Goal: Task Accomplishment & Management: Manage account settings

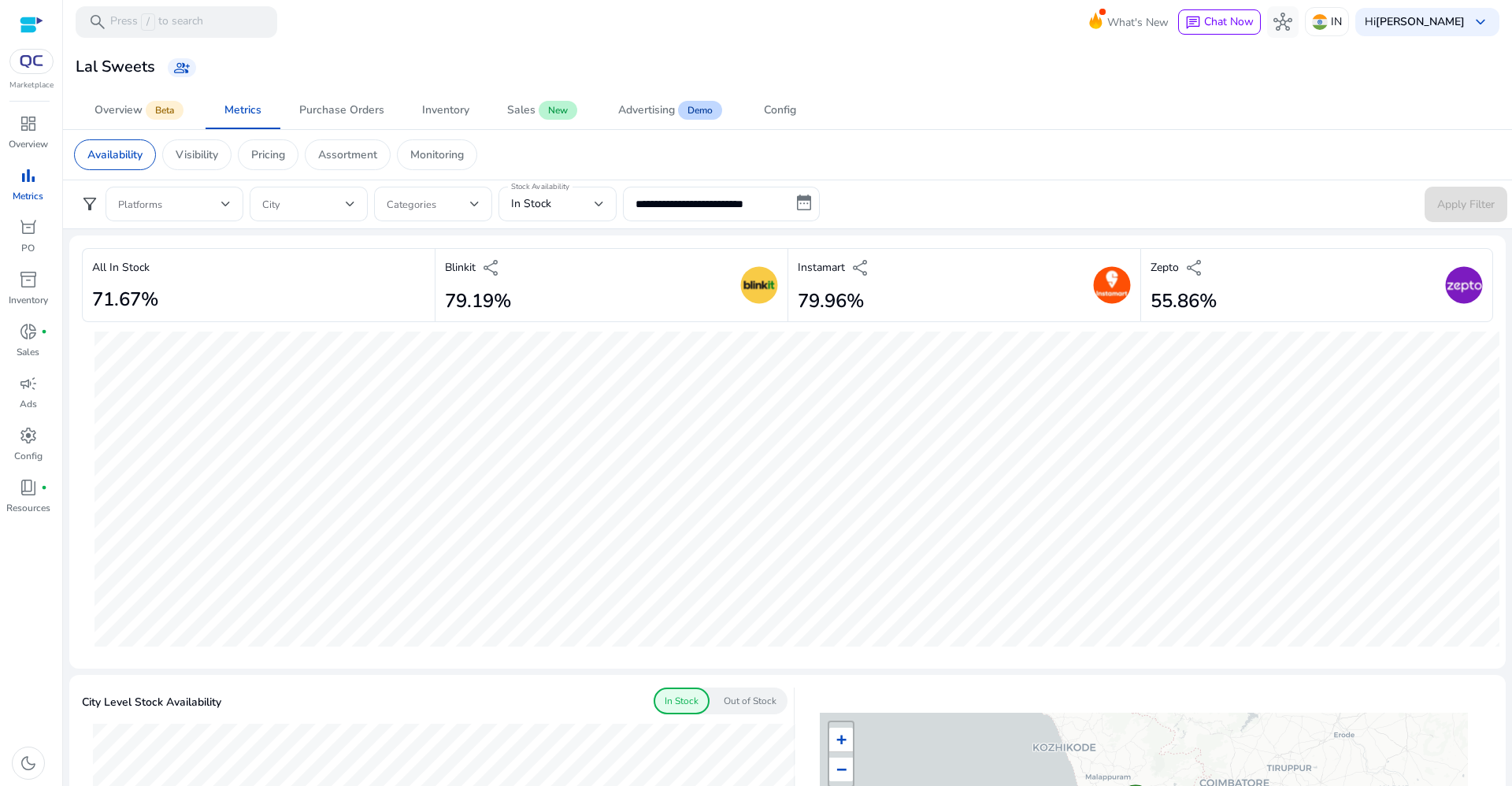
scroll to position [927, 0]
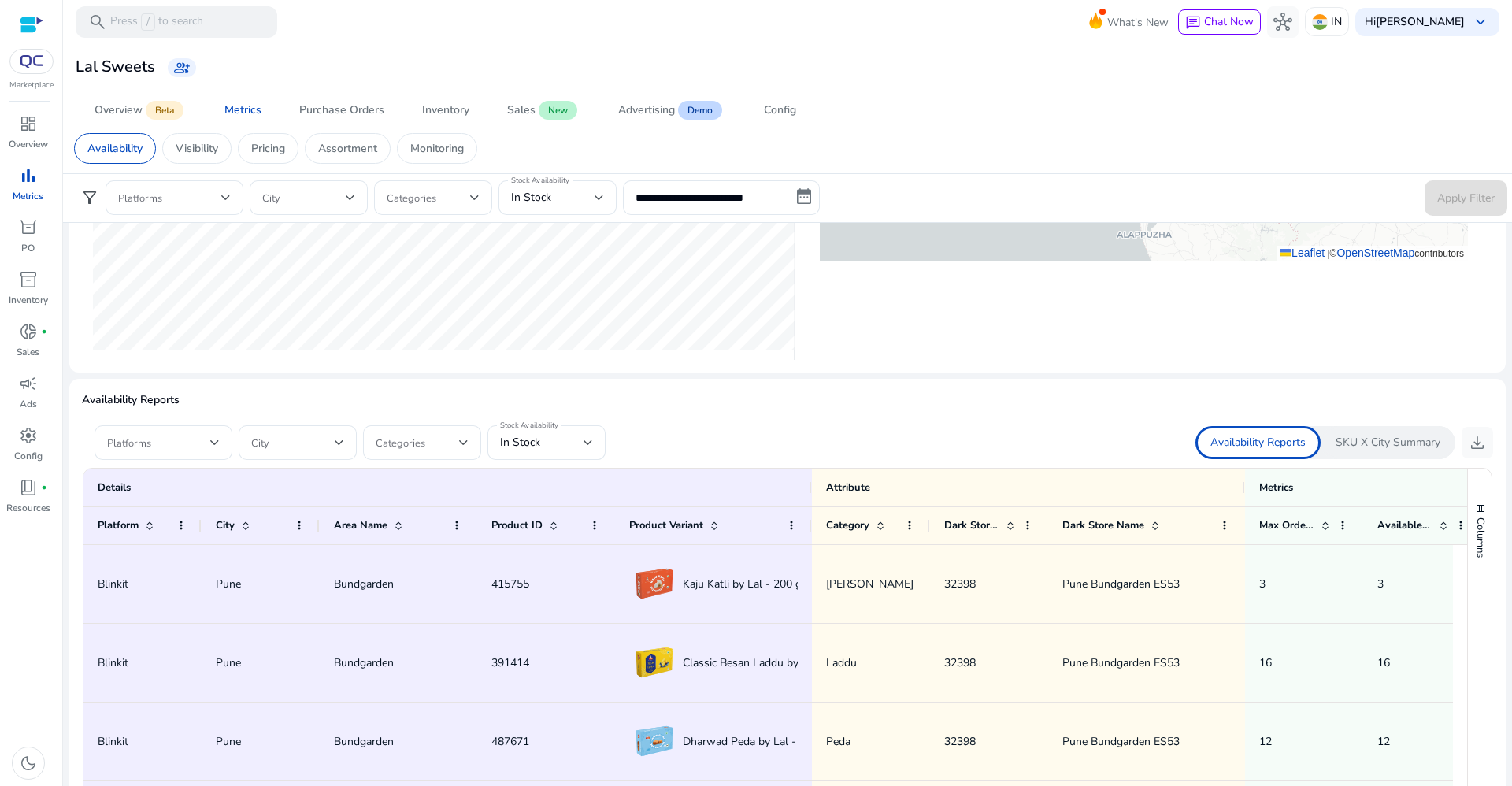
scroll to position [768, 0]
click at [559, 441] on div "In Stock" at bounding box center [541, 442] width 83 height 17
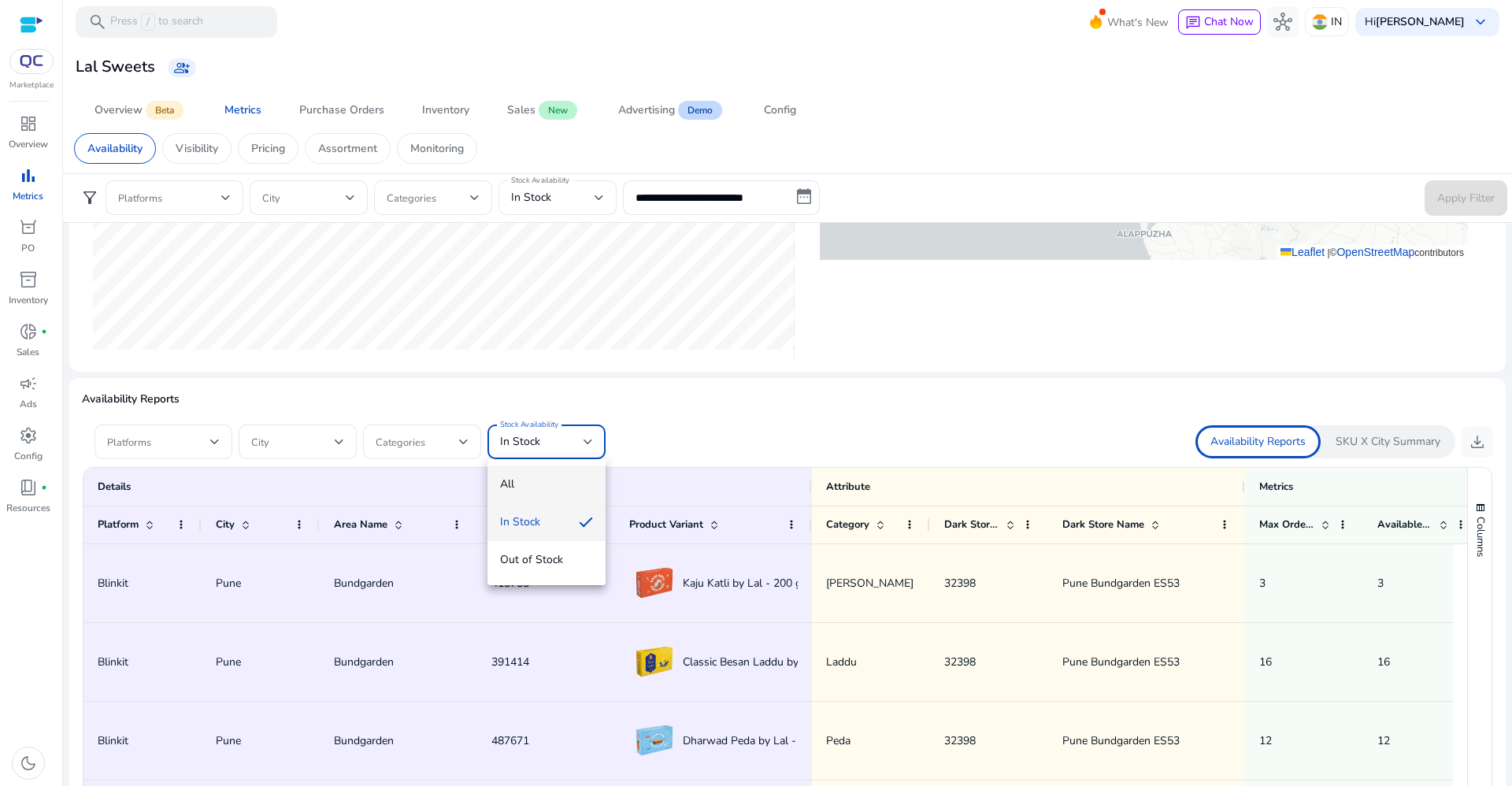
click at [540, 477] on span "All" at bounding box center [546, 484] width 93 height 17
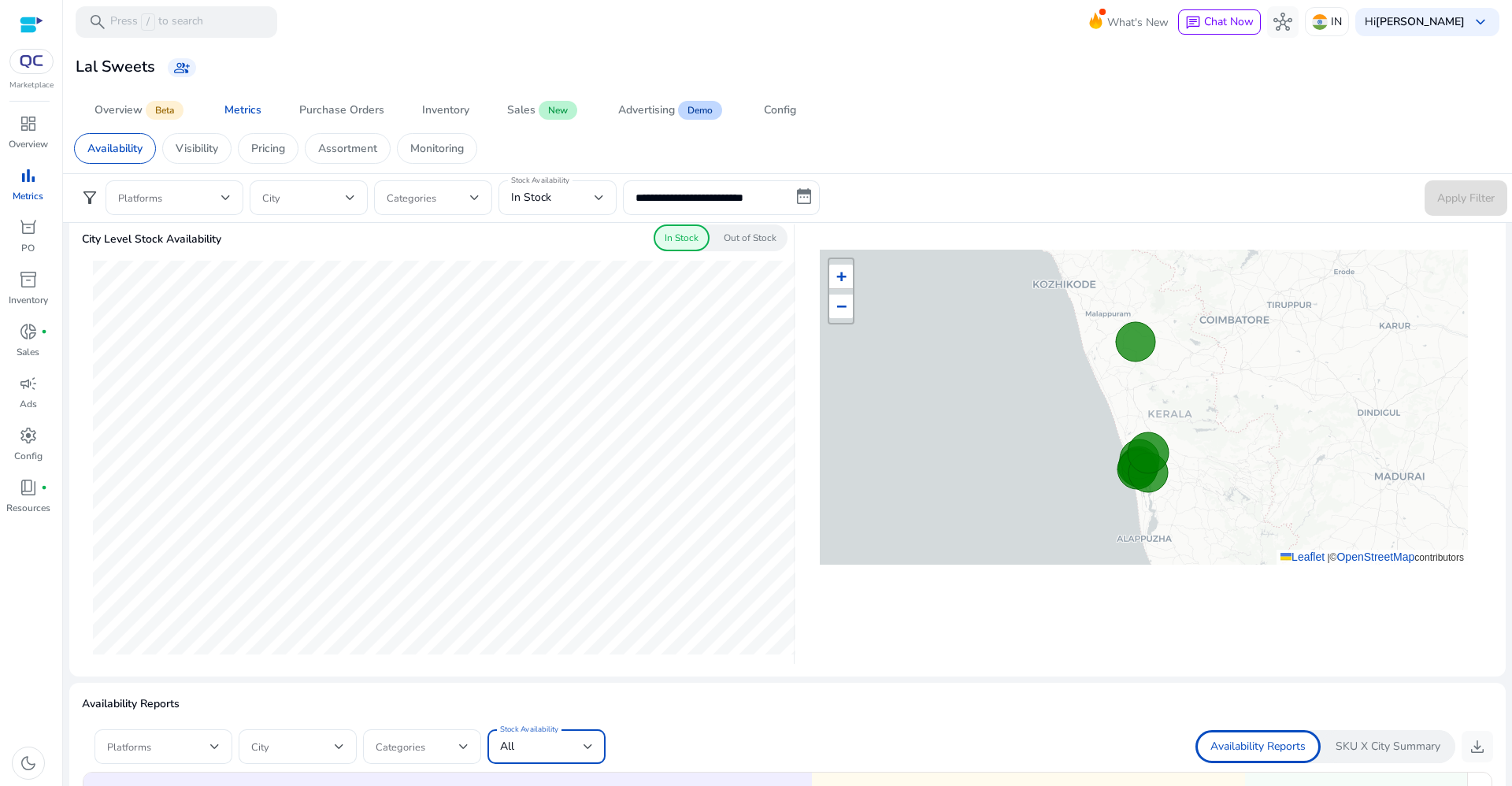
scroll to position [456, 0]
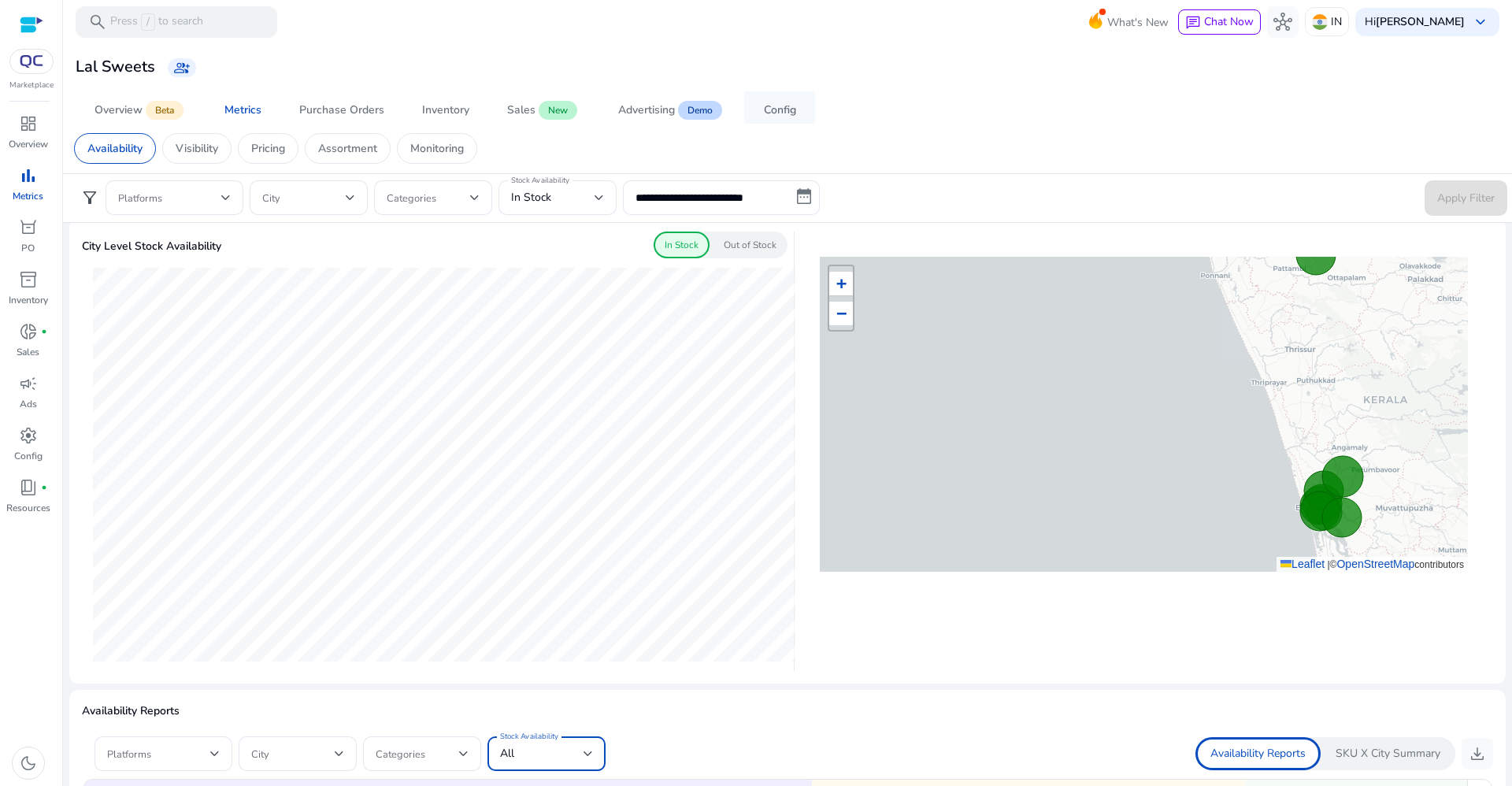
click at [771, 105] on div "Config" at bounding box center [780, 111] width 32 height 11
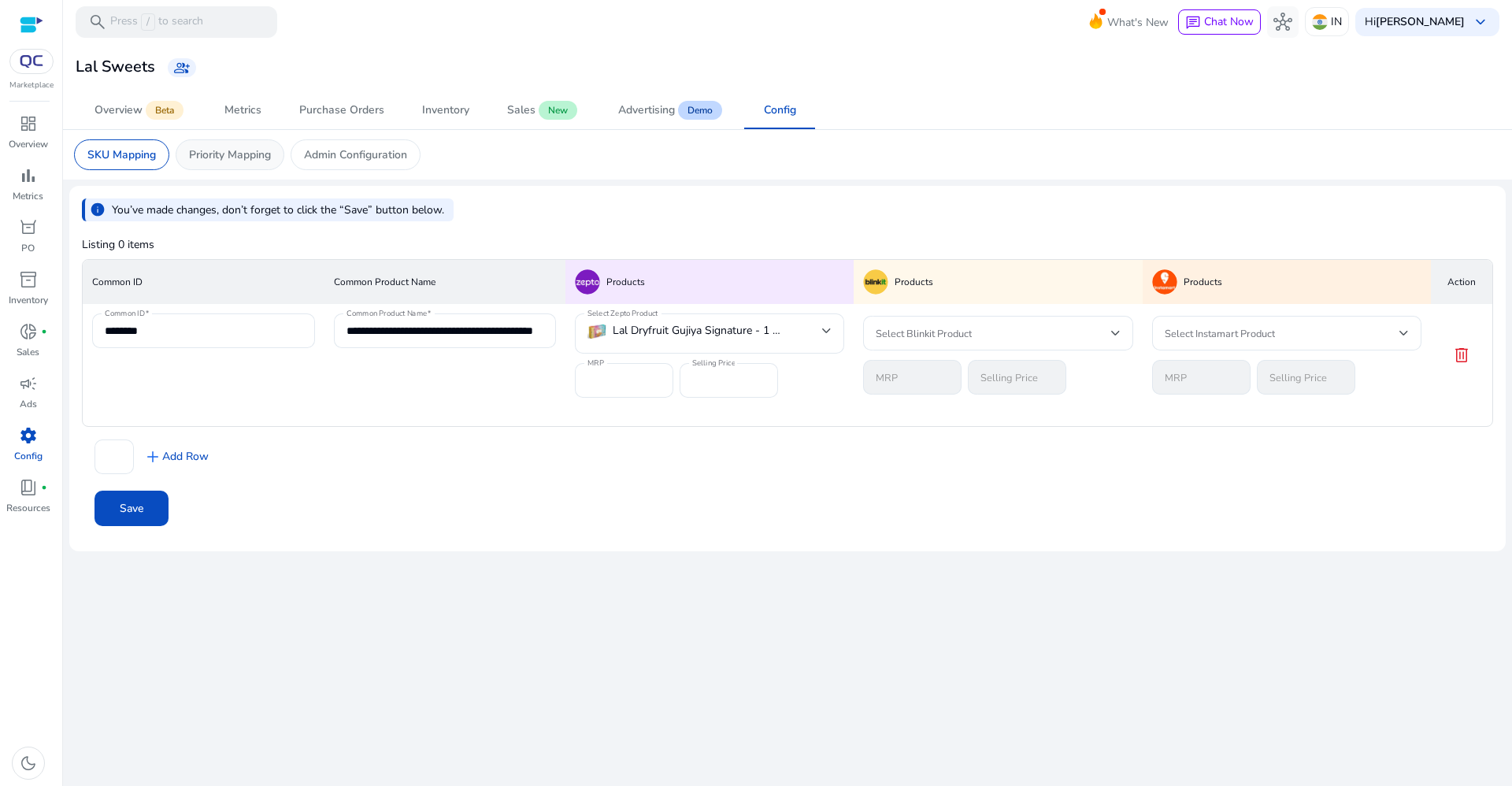
click at [244, 147] on p "Priority Mapping" at bounding box center [230, 155] width 82 height 17
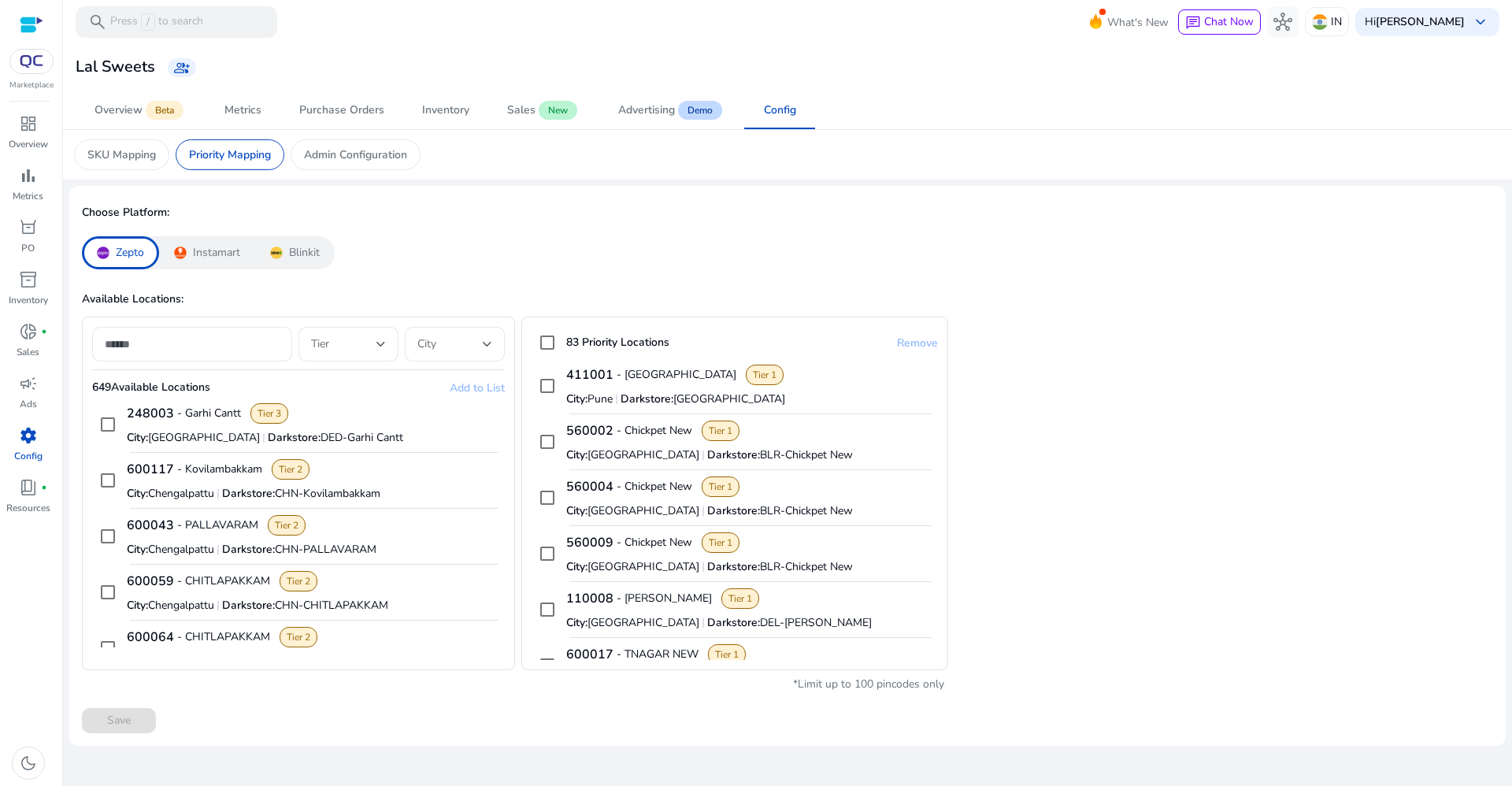
click at [222, 254] on p "Instamart" at bounding box center [217, 252] width 47 height 16
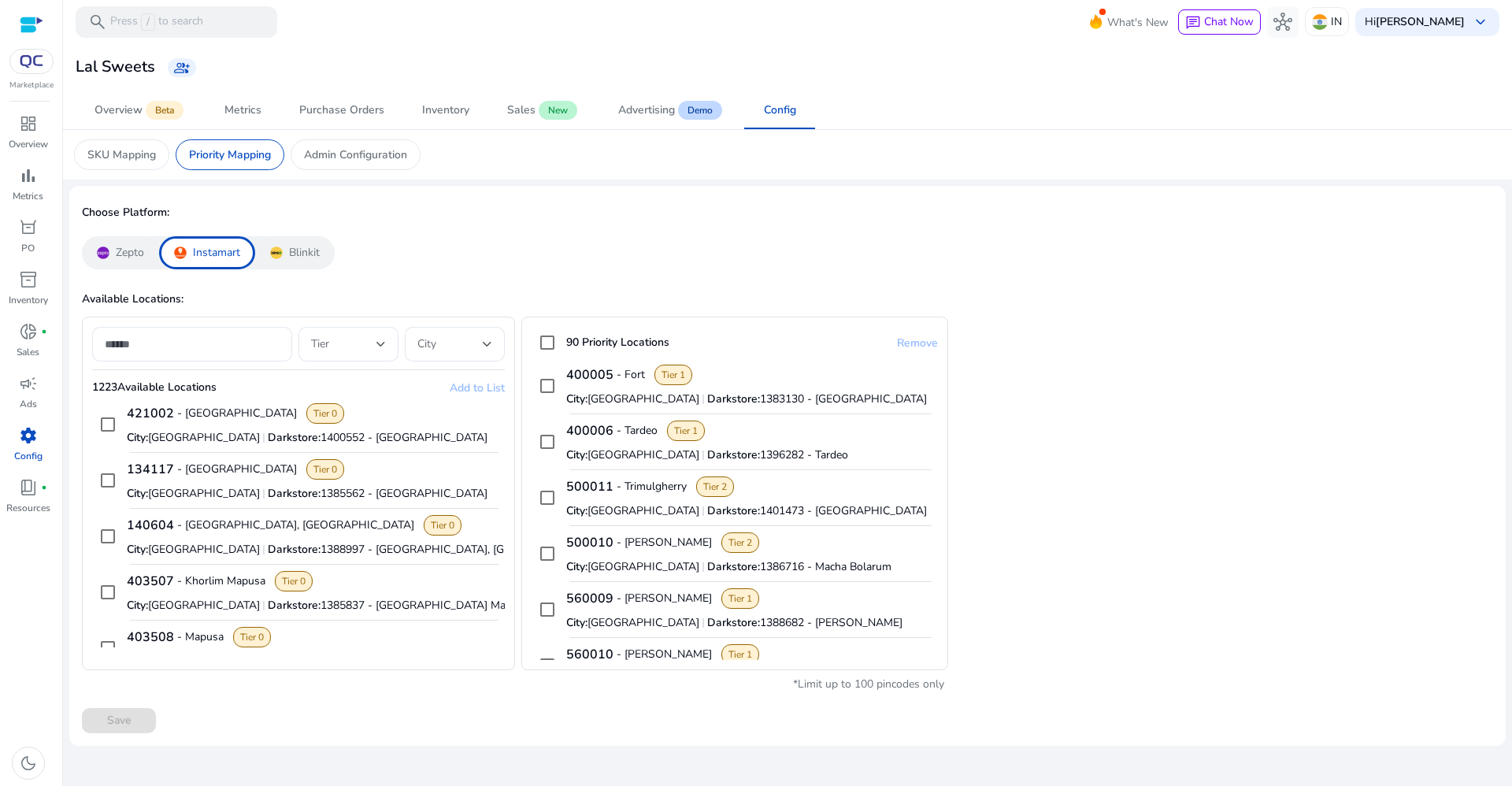
click at [273, 258] on img at bounding box center [276, 252] width 12 height 12
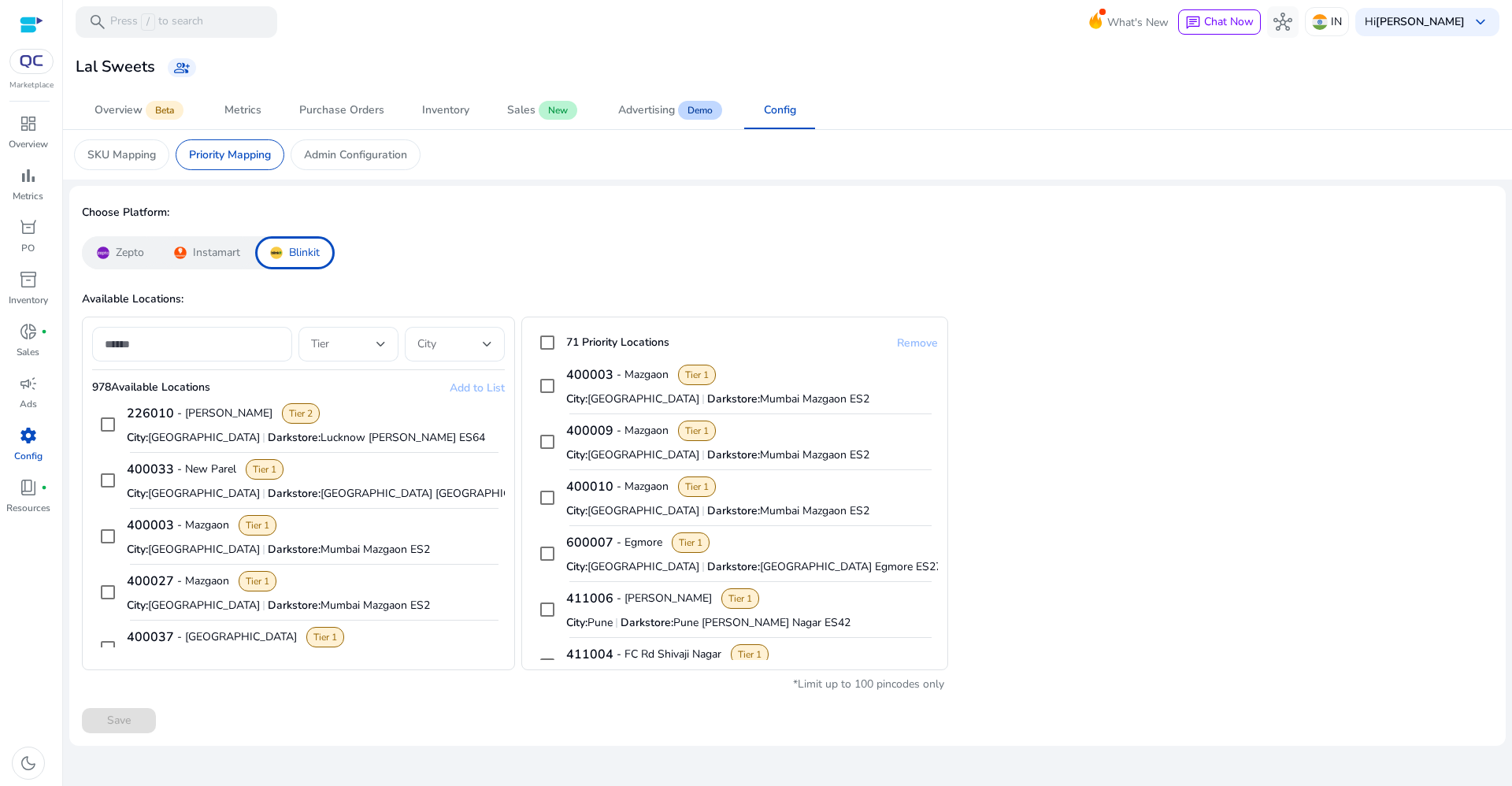
click at [110, 252] on div "Zepto" at bounding box center [120, 252] width 77 height 33
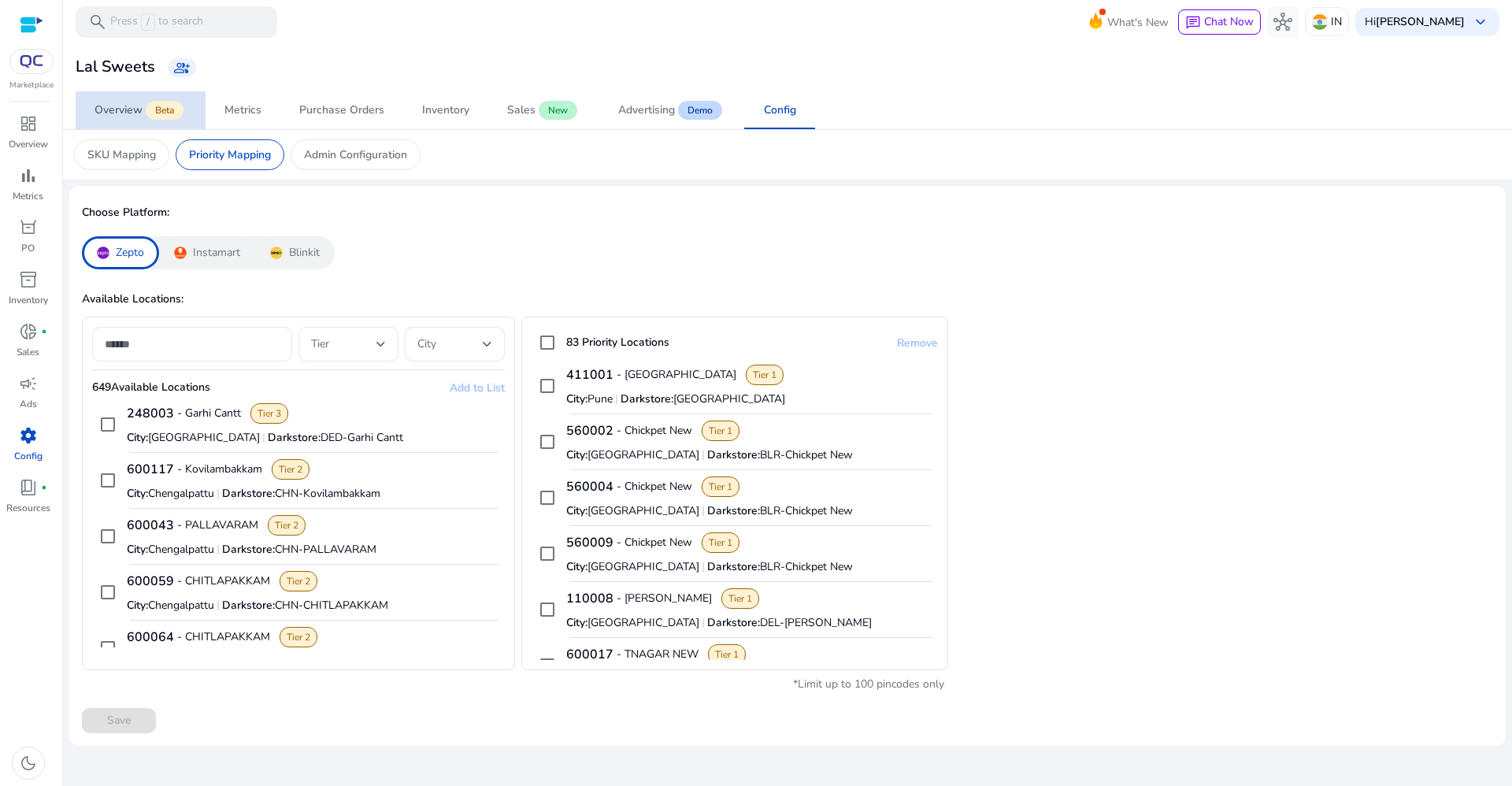
click at [142, 106] on app-sa-label "Beta" at bounding box center [163, 110] width 41 height 12
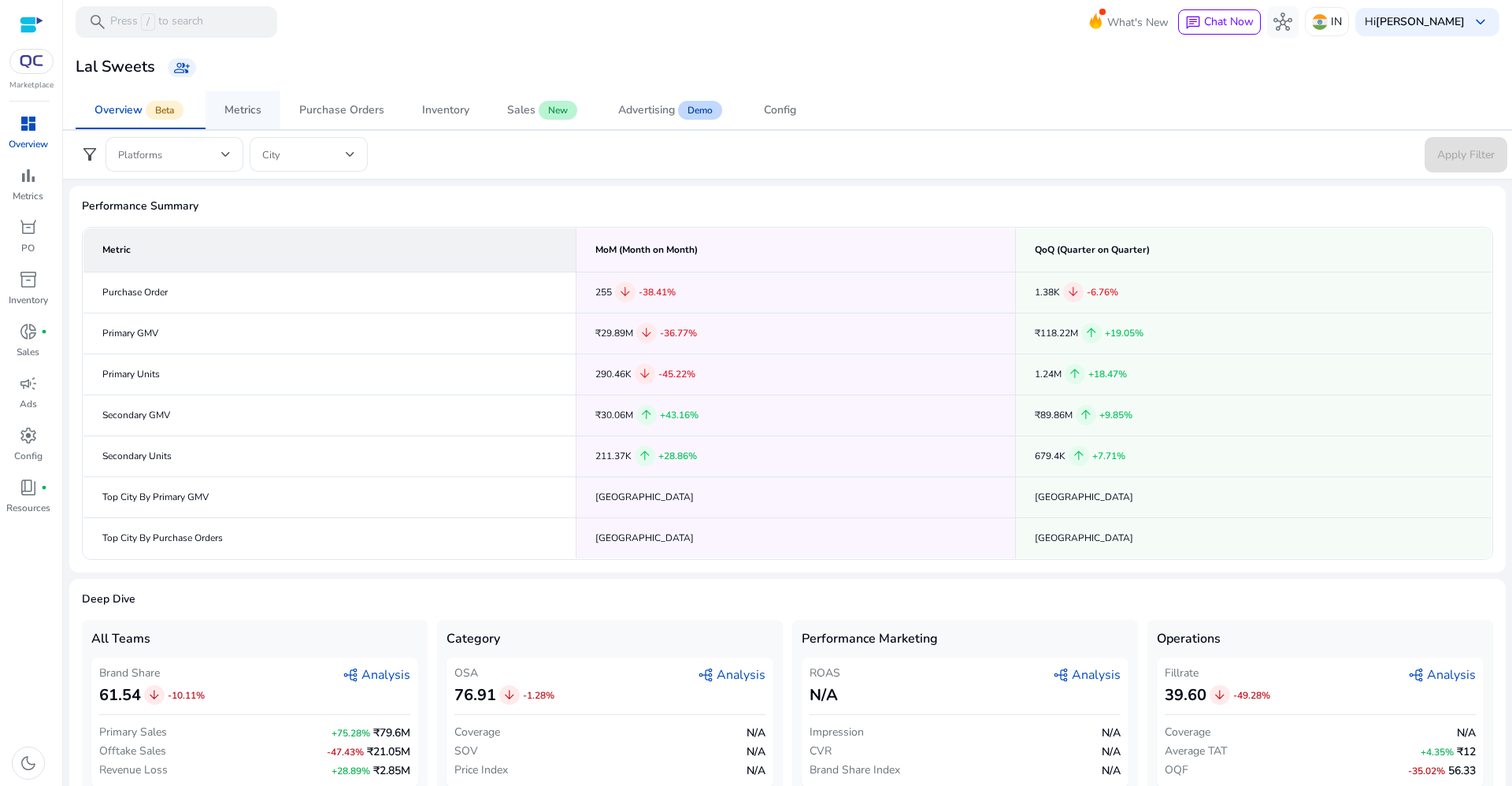
click at [239, 106] on div "Metrics" at bounding box center [242, 111] width 37 height 11
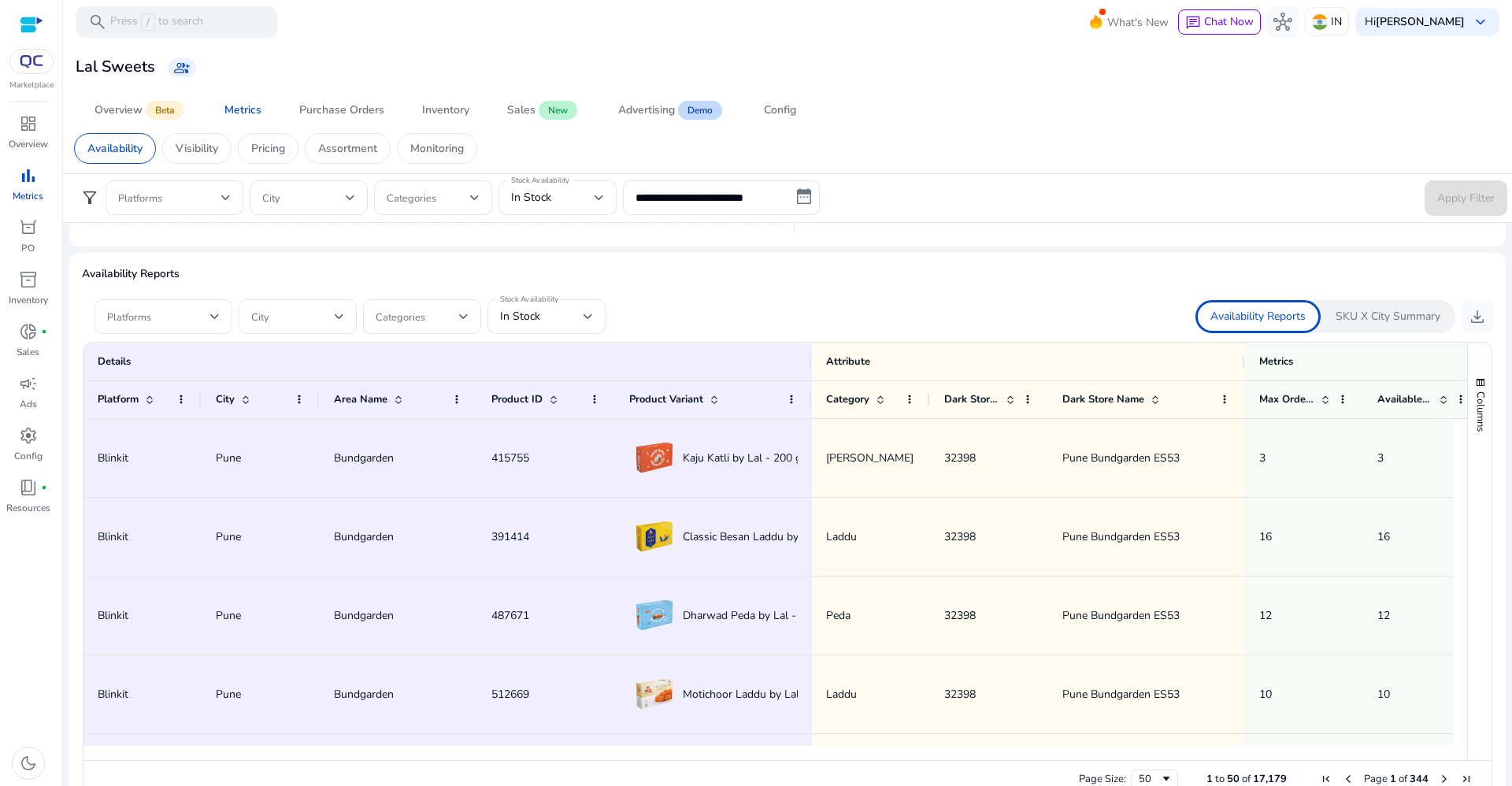
scroll to position [914, 0]
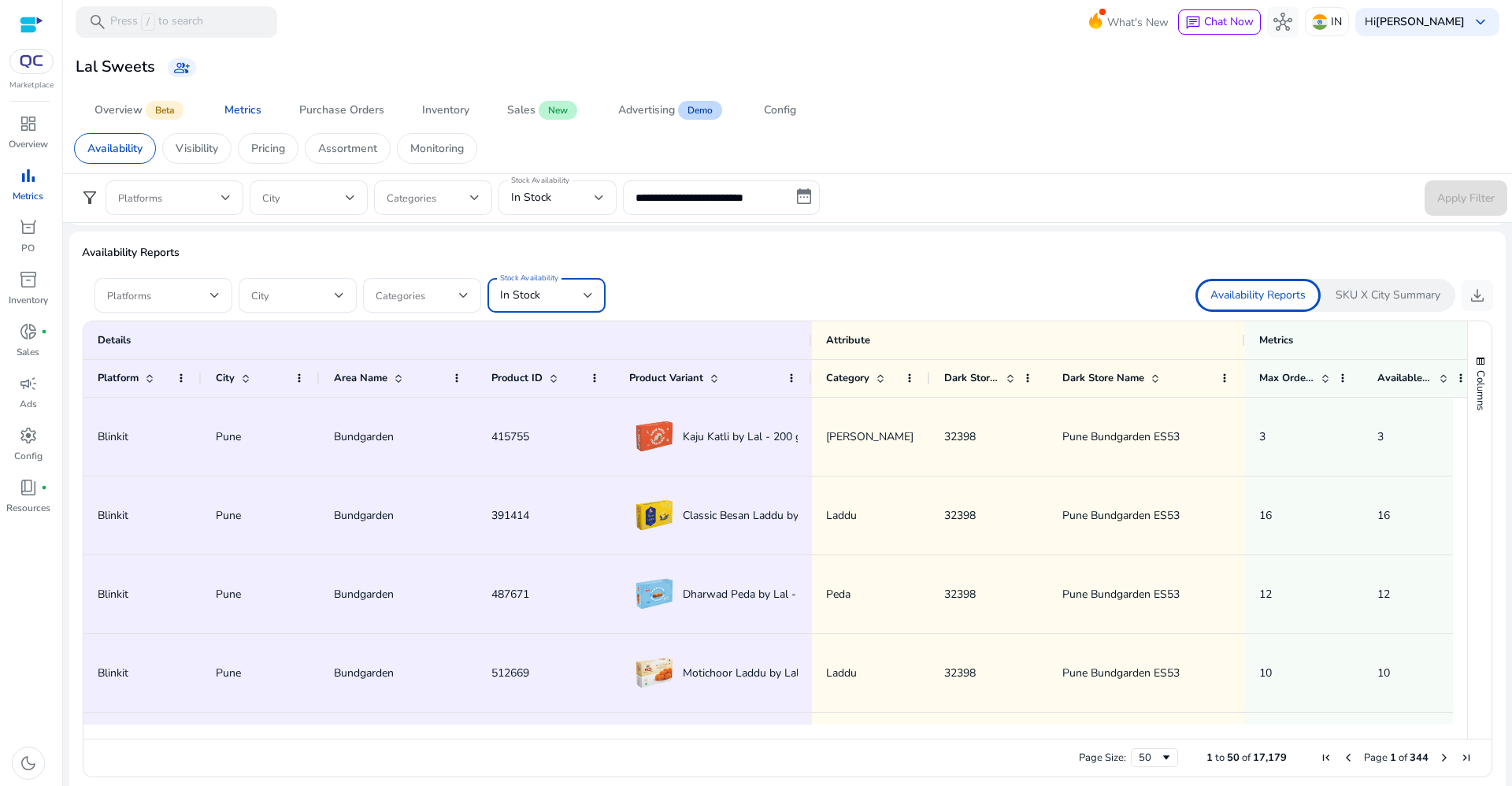
click at [547, 302] on div "In Stock" at bounding box center [541, 295] width 83 height 17
click at [523, 338] on span "All" at bounding box center [546, 338] width 93 height 17
click at [1468, 296] on span "download" at bounding box center [1477, 295] width 19 height 19
